Goal: Task Accomplishment & Management: Complete application form

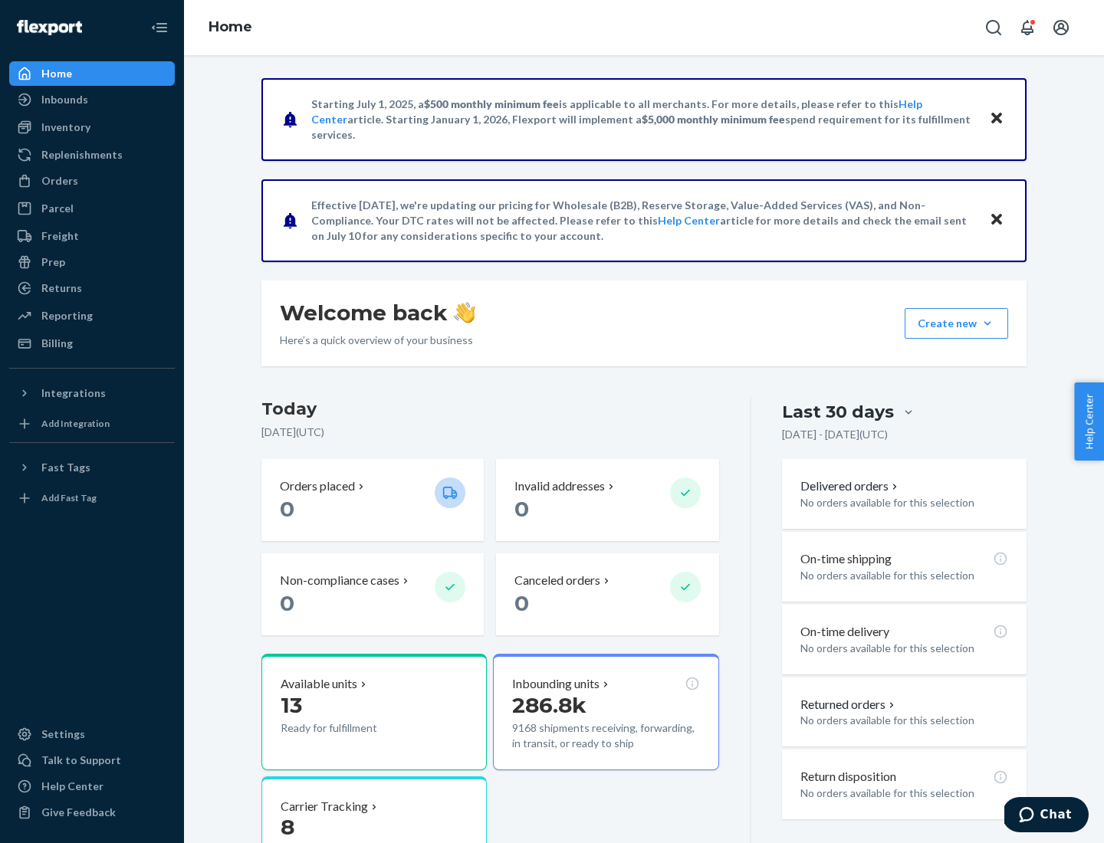
click at [987, 323] on button "Create new Create new inbound Create new order Create new product" at bounding box center [956, 323] width 103 height 31
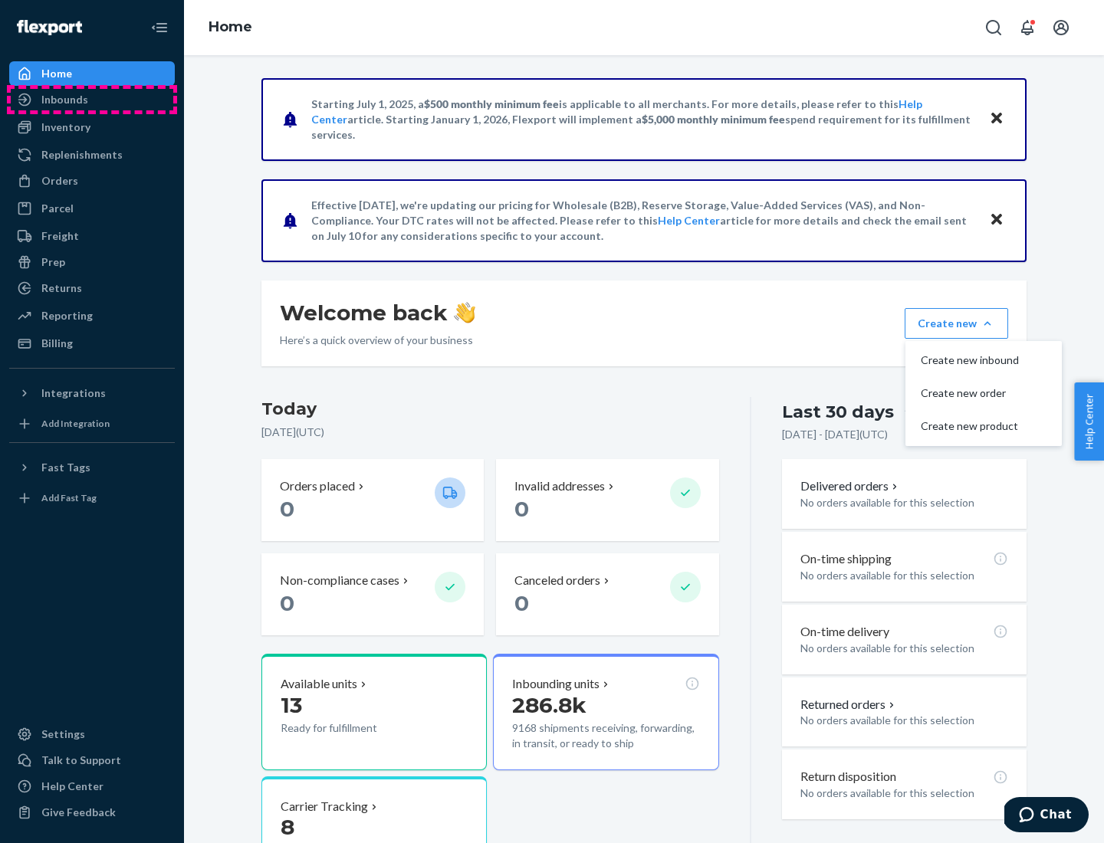
click at [92, 100] on div "Inbounds" at bounding box center [92, 99] width 163 height 21
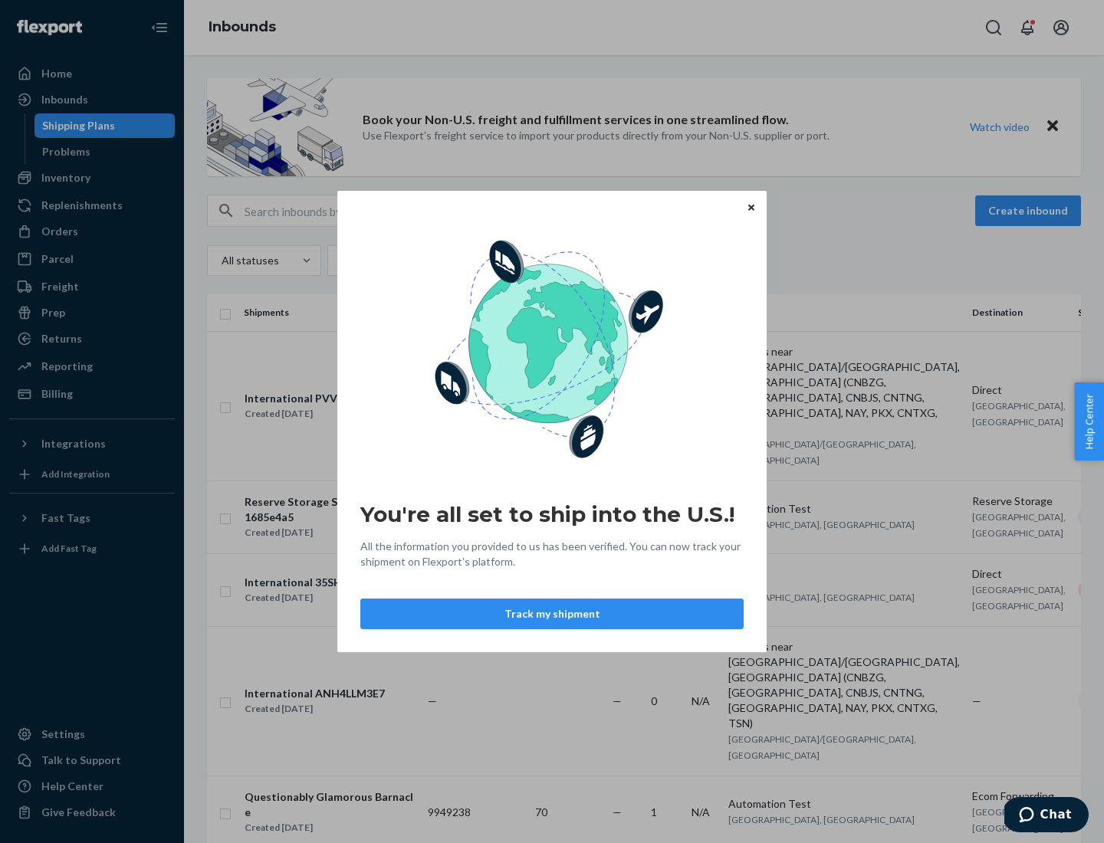
click at [552, 614] on button "Track my shipment" at bounding box center [551, 614] width 383 height 31
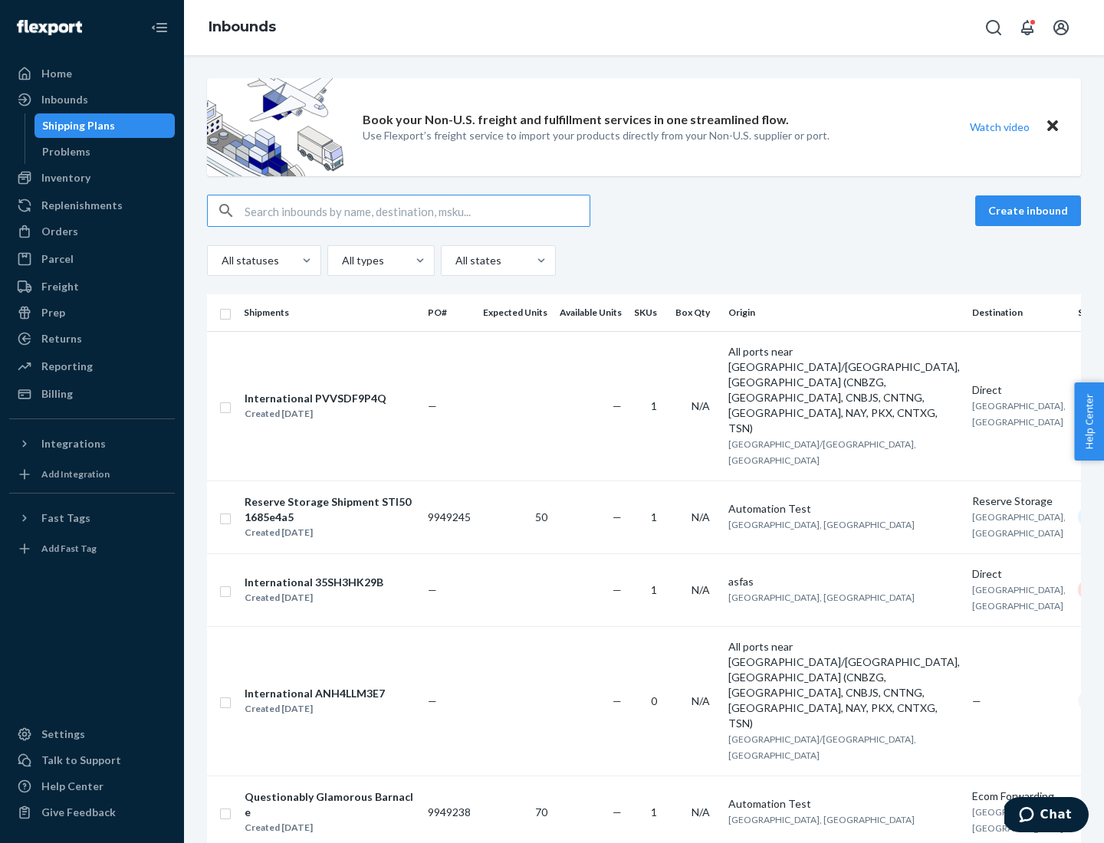
click at [1030, 211] on button "Create inbound" at bounding box center [1028, 210] width 106 height 31
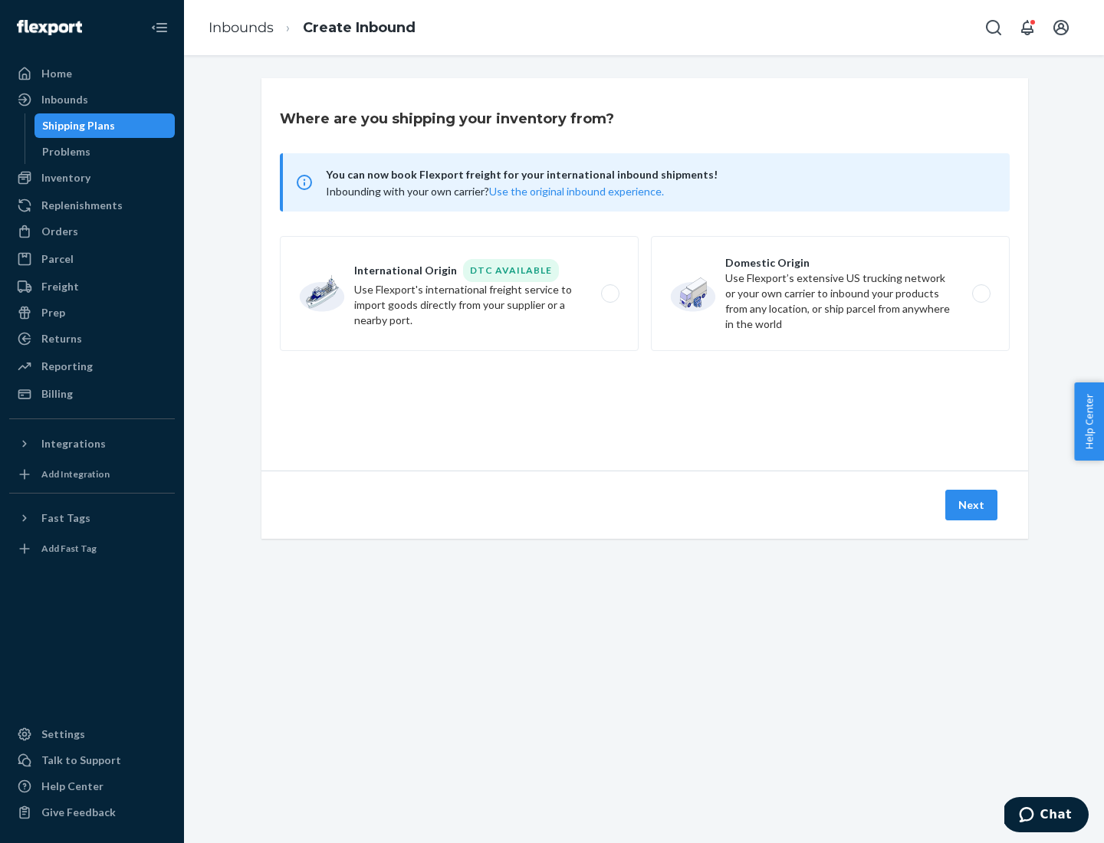
click at [459, 294] on label "International Origin DTC Available Use Flexport's international freight service…" at bounding box center [459, 293] width 359 height 115
click at [609, 294] on input "International Origin DTC Available Use Flexport's international freight service…" at bounding box center [614, 294] width 10 height 10
radio input "true"
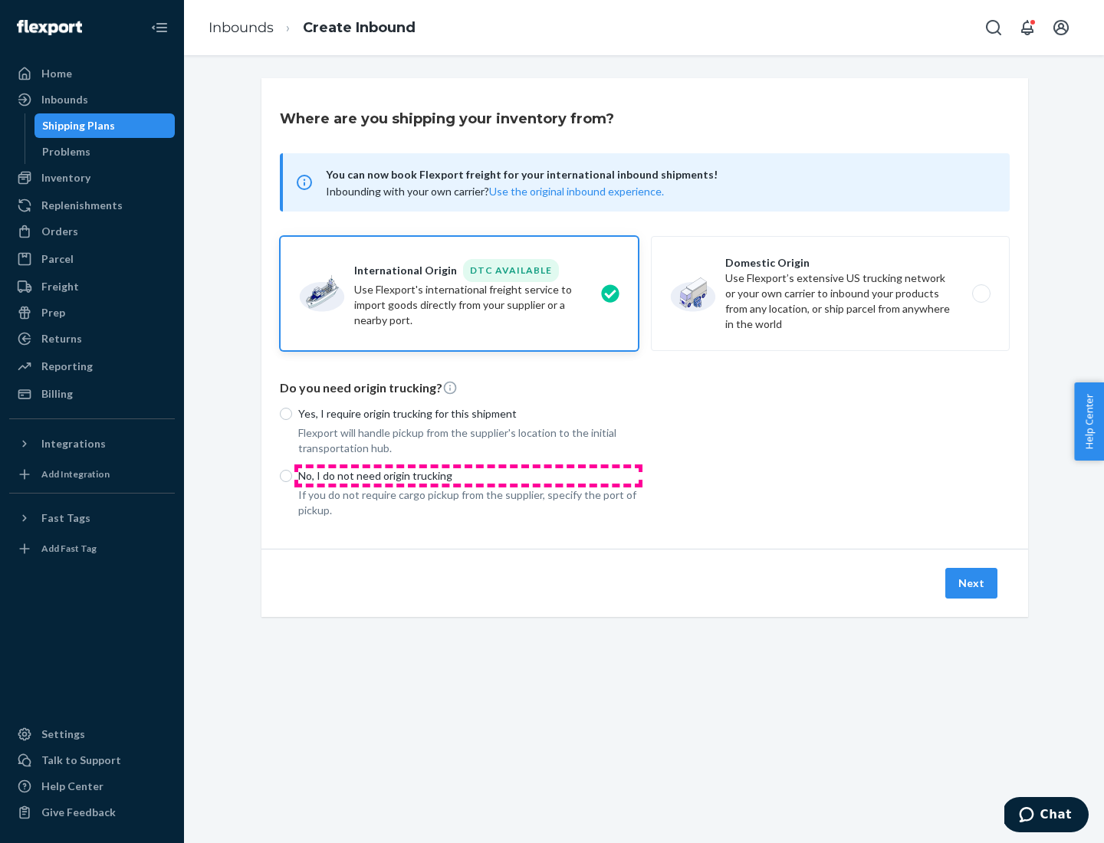
click at [468, 475] on p "No, I do not need origin trucking" at bounding box center [468, 475] width 340 height 15
click at [292, 475] on input "No, I do not need origin trucking" at bounding box center [286, 476] width 12 height 12
radio input "true"
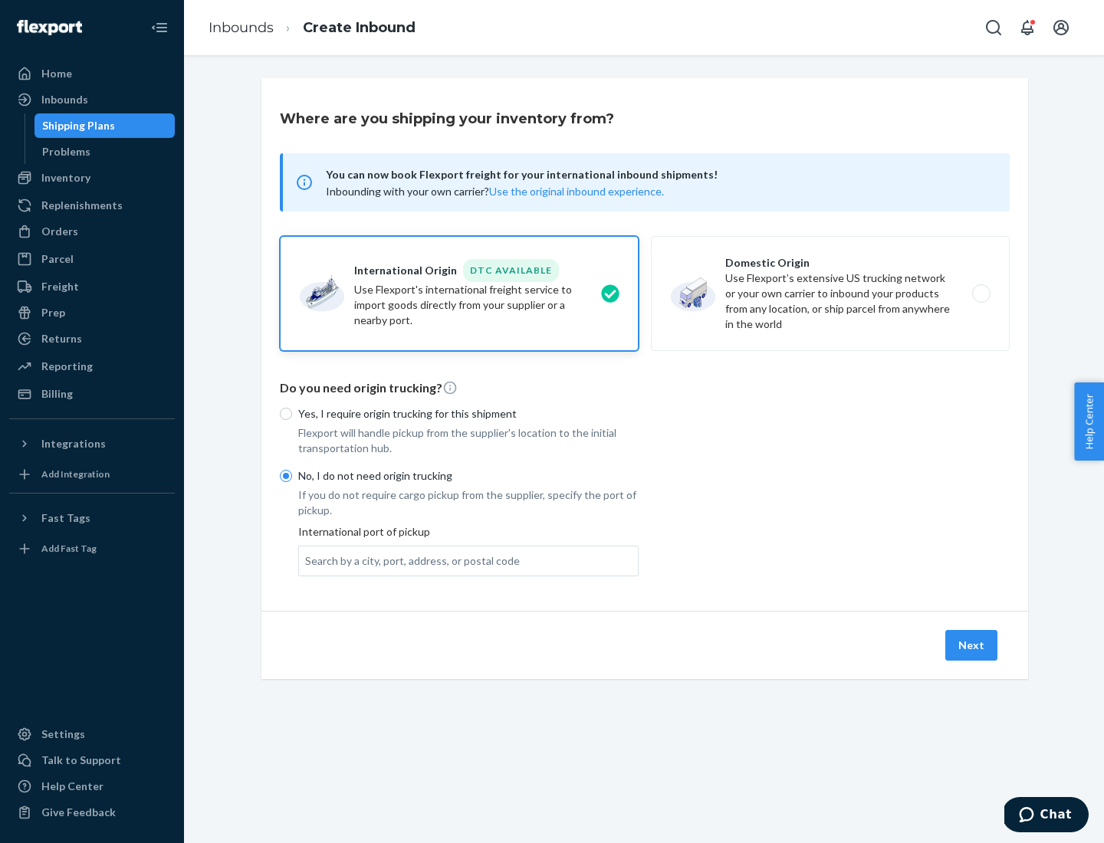
click at [409, 560] on div "Search by a city, port, address, or postal code" at bounding box center [412, 560] width 215 height 15
click at [307, 560] on input "Search by a city, port, address, or postal code" at bounding box center [306, 560] width 2 height 15
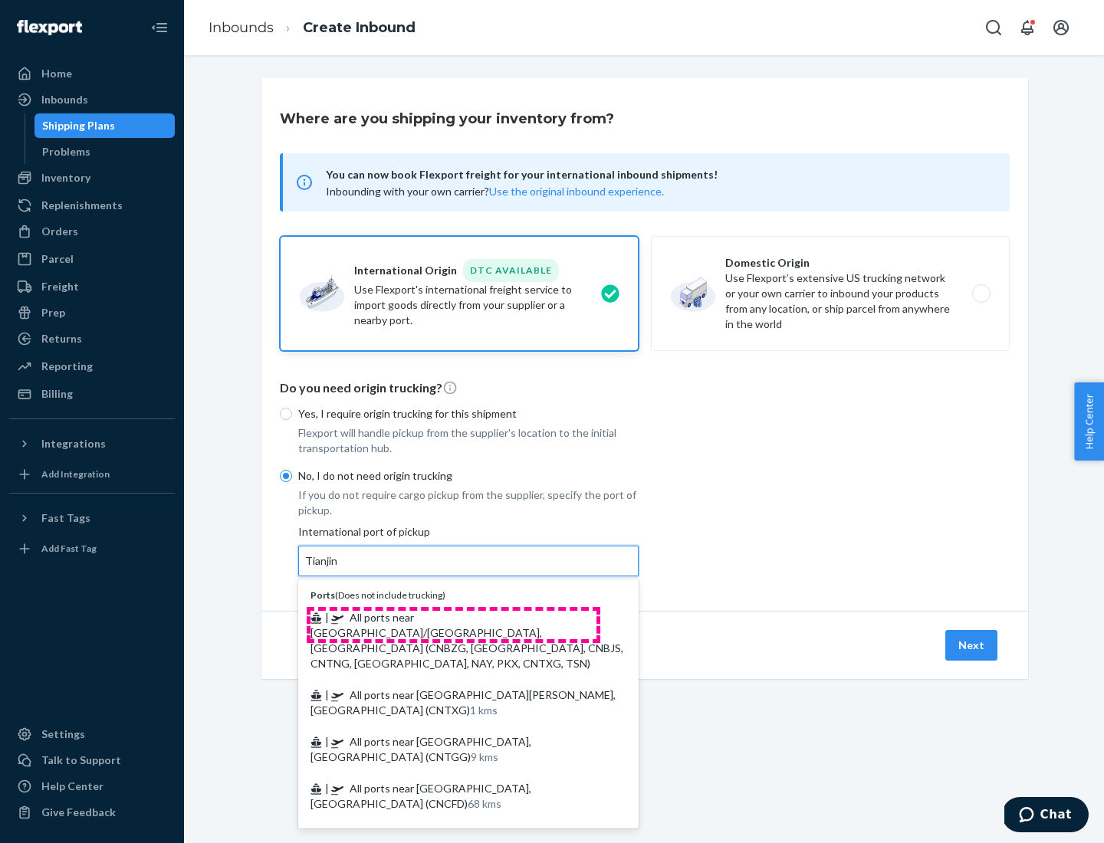
click at [453, 617] on span "| All ports near [GEOGRAPHIC_DATA]/[GEOGRAPHIC_DATA], [GEOGRAPHIC_DATA] (CNBZG,…" at bounding box center [466, 640] width 313 height 59
click at [339, 569] on input "Tianjin" at bounding box center [322, 560] width 34 height 15
type input "All ports near [GEOGRAPHIC_DATA]/[GEOGRAPHIC_DATA], [GEOGRAPHIC_DATA] (CNBZG, […"
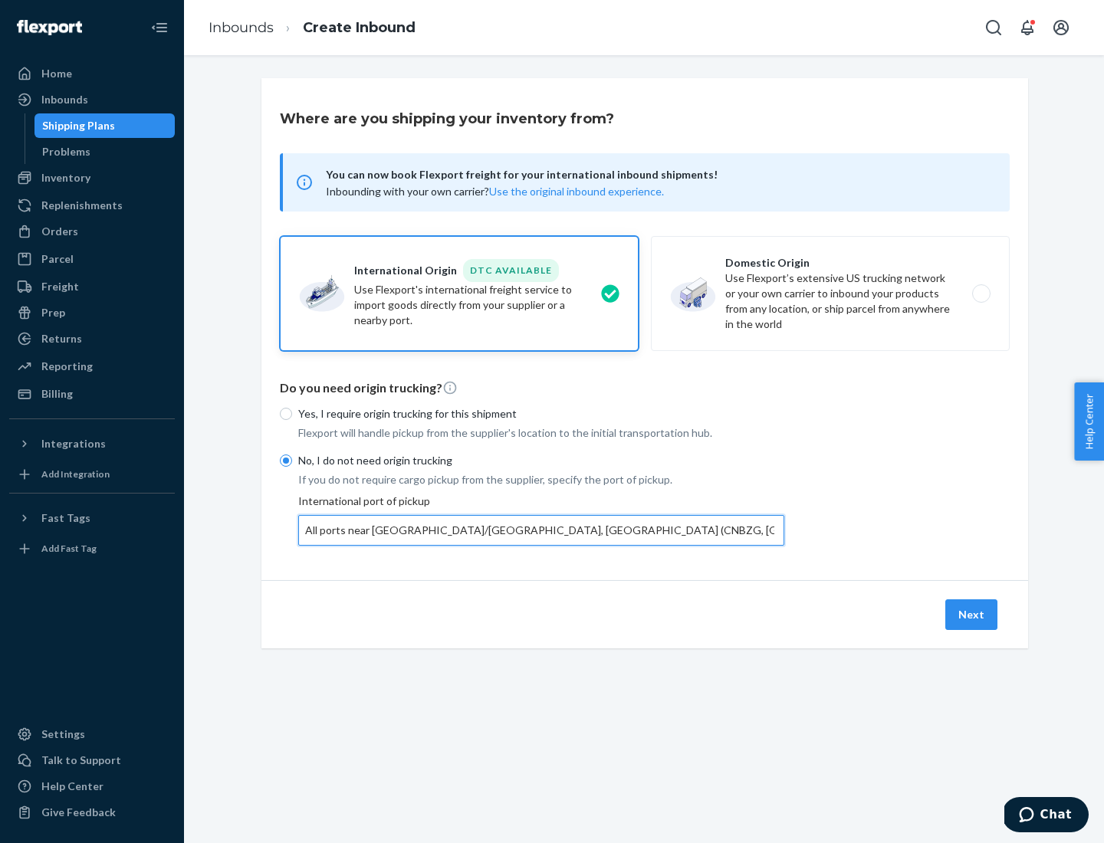
click at [972, 614] on button "Next" at bounding box center [971, 614] width 52 height 31
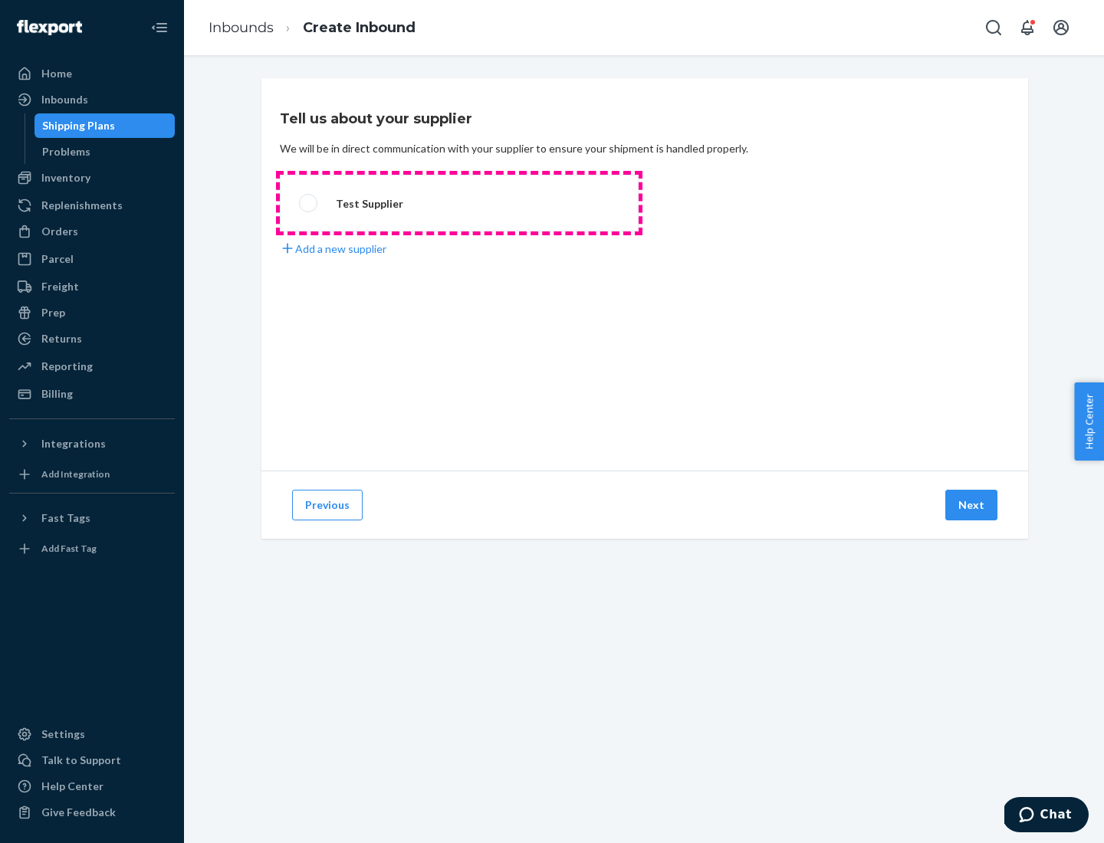
click at [459, 203] on label "Test Supplier" at bounding box center [459, 203] width 359 height 57
click at [309, 203] on input "Test Supplier" at bounding box center [304, 204] width 10 height 10
radio input "true"
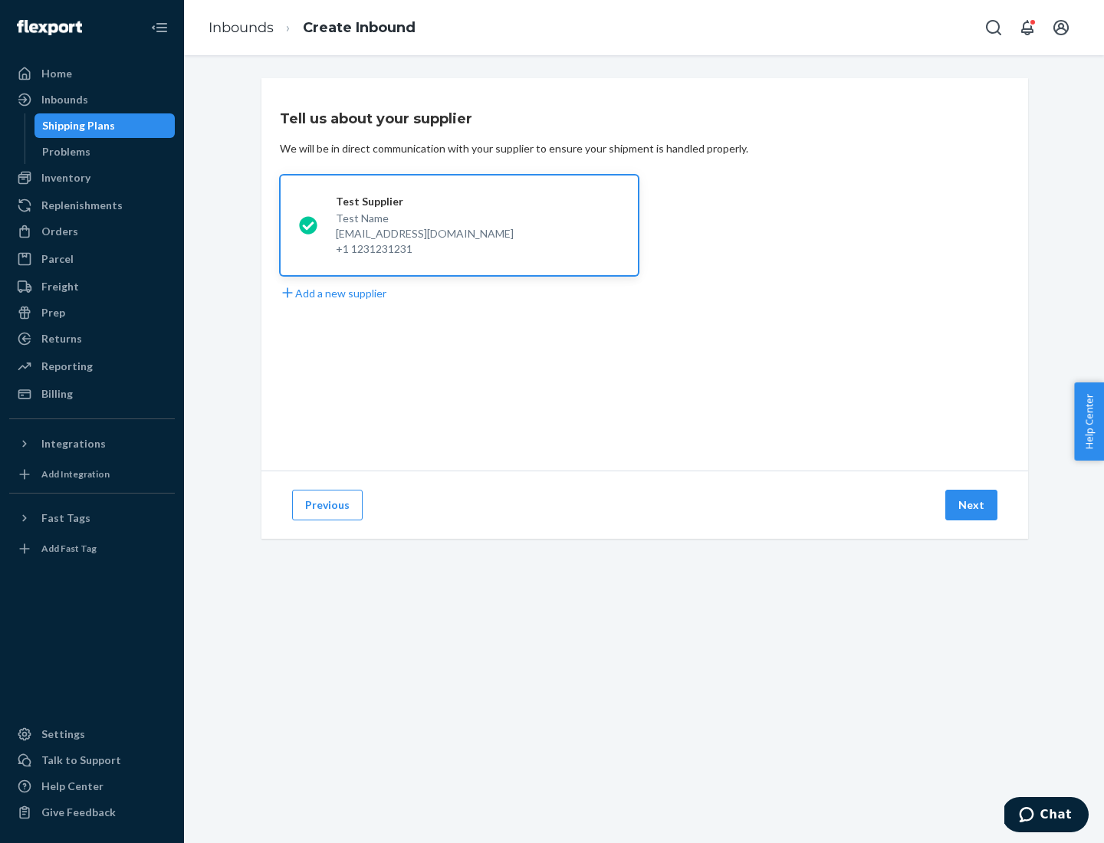
click at [972, 505] on button "Next" at bounding box center [971, 505] width 52 height 31
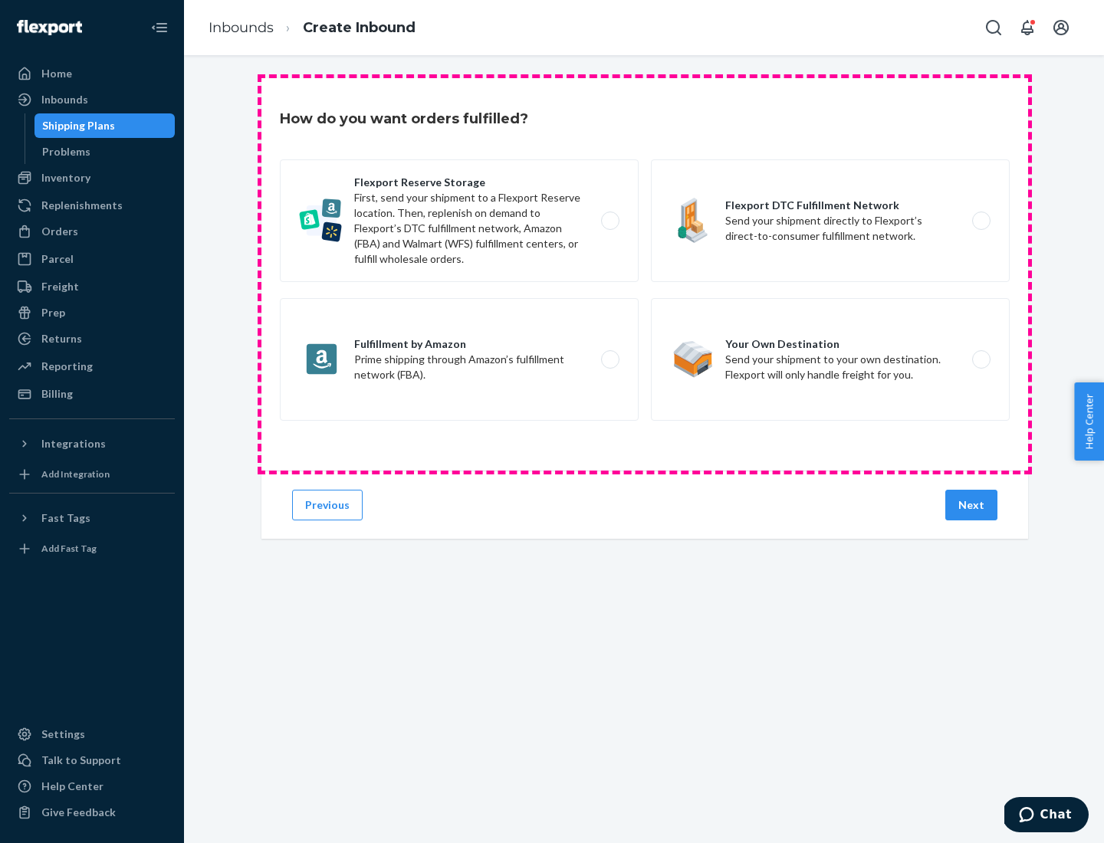
click at [645, 274] on div "Flexport Reserve Storage First, send your shipment to a Flexport Reserve locati…" at bounding box center [645, 291] width 730 height 265
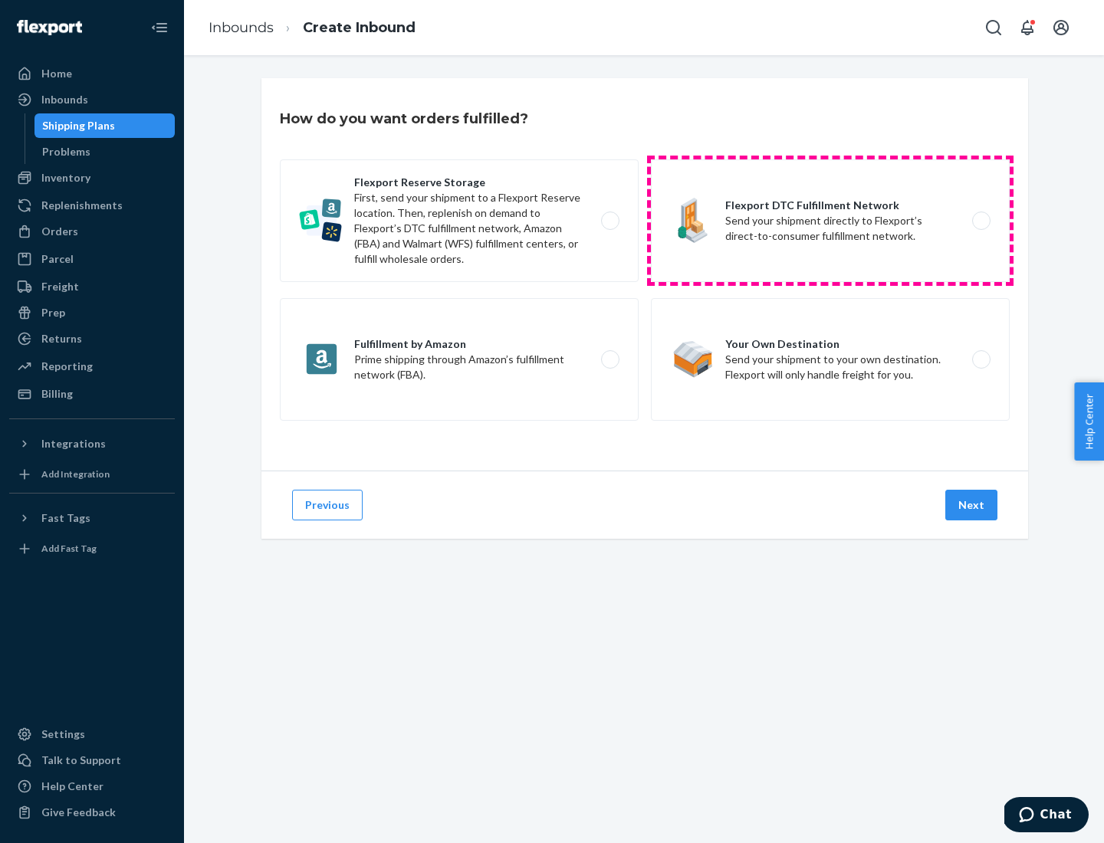
click at [830, 221] on label "Flexport DTC Fulfillment Network Send your shipment directly to Flexport’s dire…" at bounding box center [830, 220] width 359 height 123
click at [980, 221] on input "Flexport DTC Fulfillment Network Send your shipment directly to Flexport’s dire…" at bounding box center [985, 221] width 10 height 10
radio input "true"
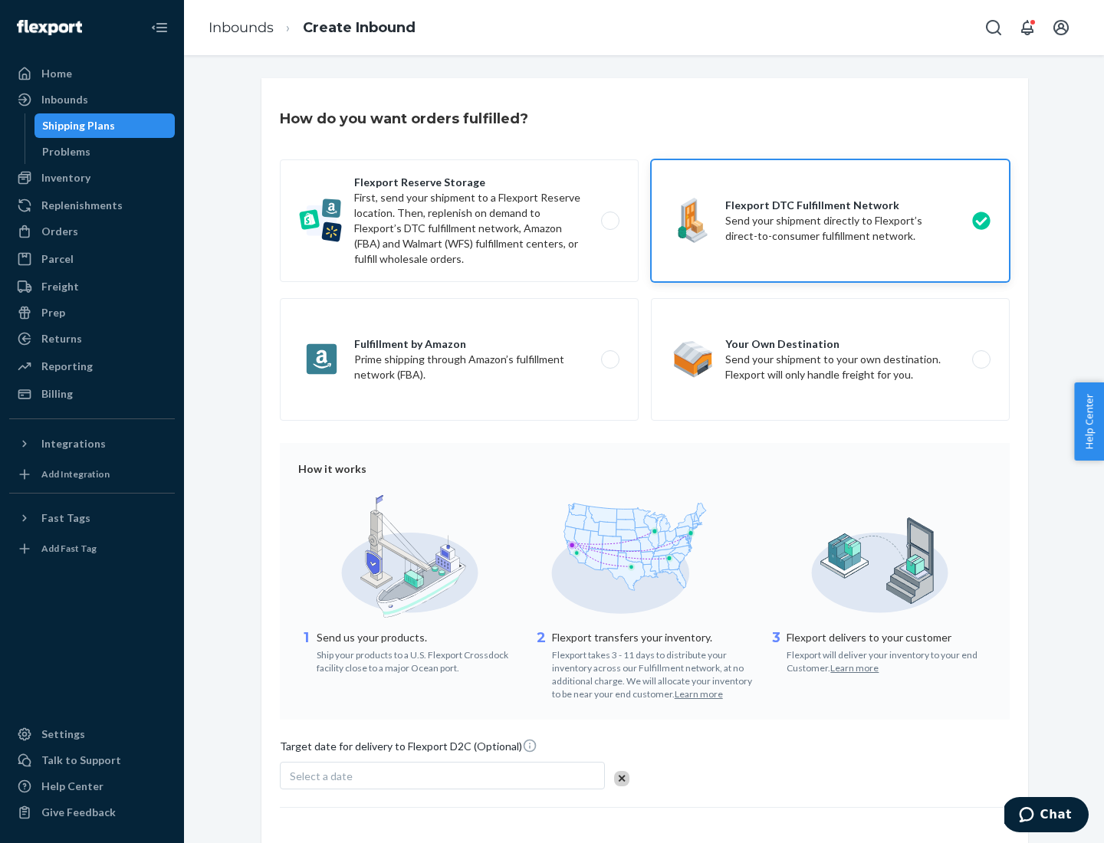
scroll to position [113, 0]
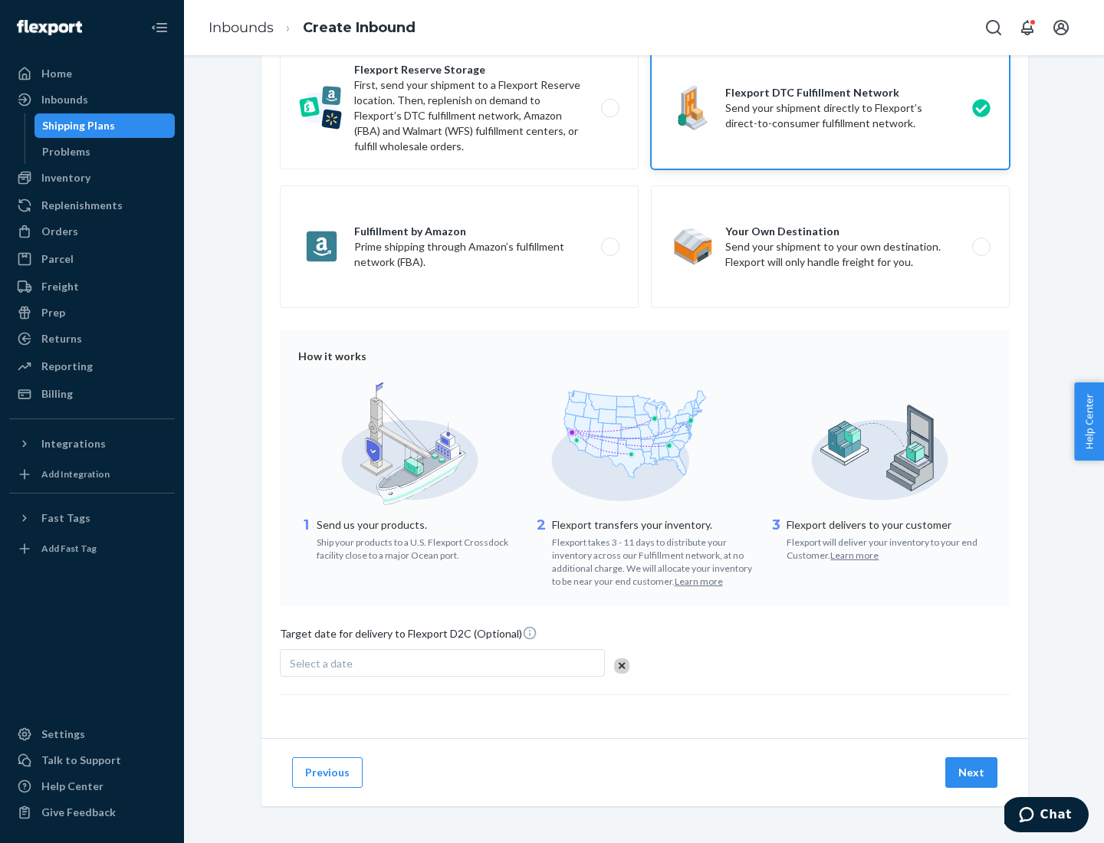
click at [972, 772] on button "Next" at bounding box center [971, 772] width 52 height 31
